Goal: Task Accomplishment & Management: Use online tool/utility

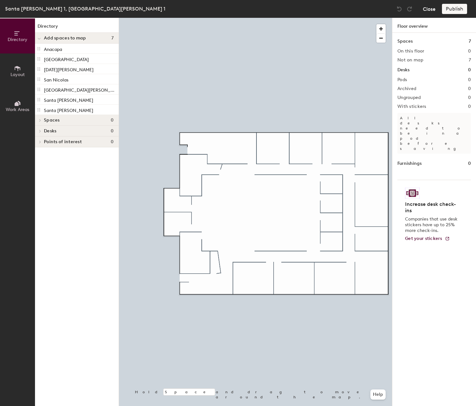
click at [431, 10] on button "Close" at bounding box center [429, 9] width 13 height 10
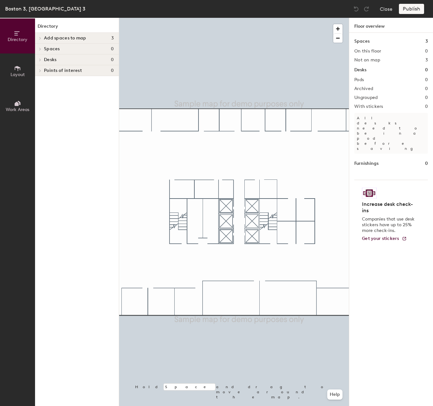
click at [40, 36] on div at bounding box center [39, 38] width 8 height 11
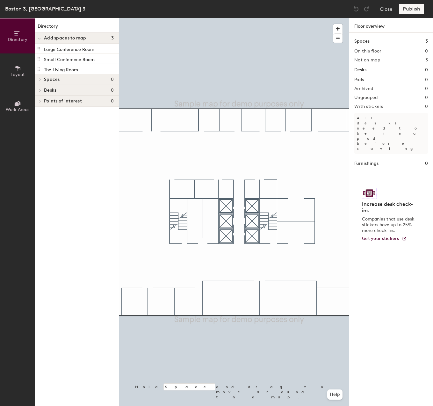
click at [378, 7] on div "Close Publish" at bounding box center [389, 9] width 77 height 10
click at [385, 10] on button "Close" at bounding box center [385, 9] width 13 height 10
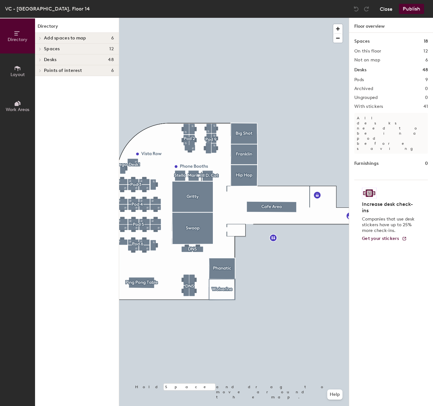
click at [387, 9] on button "Close" at bounding box center [385, 9] width 13 height 10
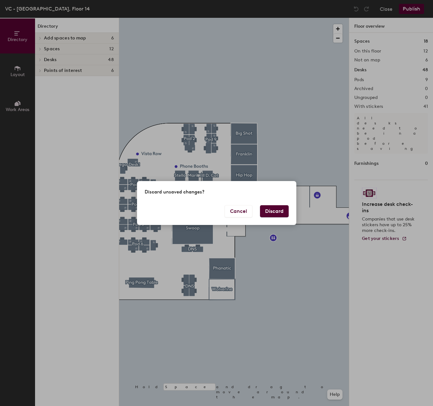
click at [286, 210] on button "Discard" at bounding box center [274, 211] width 29 height 12
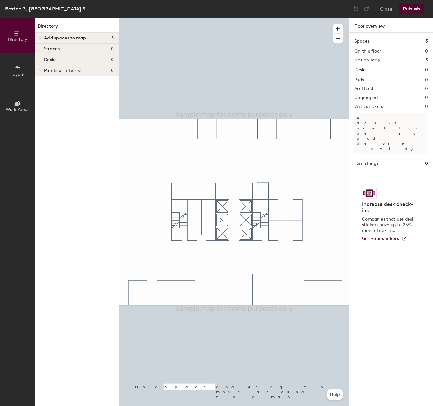
click at [115, 168] on div "Directory Add spaces to map 3 Large Conference Room Small Conference Room The L…" at bounding box center [77, 212] width 84 height 388
click at [385, 8] on button "Close" at bounding box center [385, 9] width 13 height 10
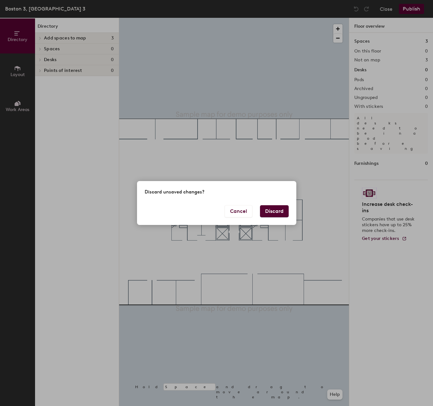
click at [279, 208] on button "Discard" at bounding box center [274, 211] width 29 height 12
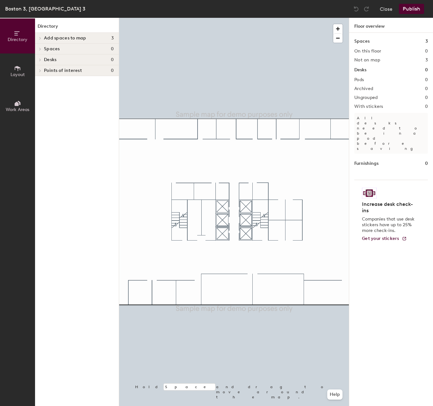
click at [15, 67] on icon at bounding box center [18, 68] width 6 height 5
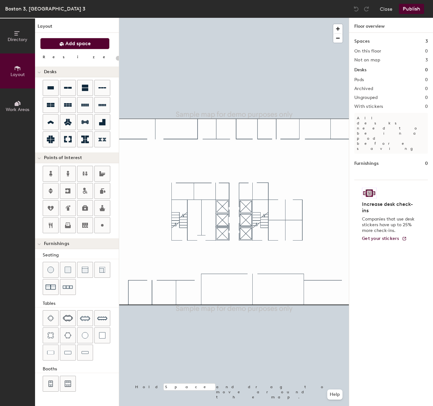
click at [74, 46] on span "Add space" at bounding box center [77, 43] width 25 height 6
click at [385, 5] on button "Close" at bounding box center [385, 9] width 13 height 10
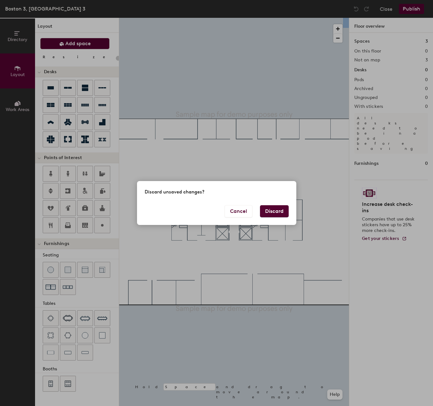
click at [278, 212] on button "Discard" at bounding box center [274, 211] width 29 height 12
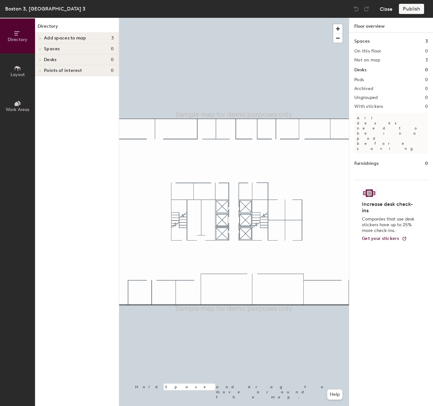
click at [386, 7] on button "Close" at bounding box center [385, 9] width 13 height 10
